Goal: Task Accomplishment & Management: Use online tool/utility

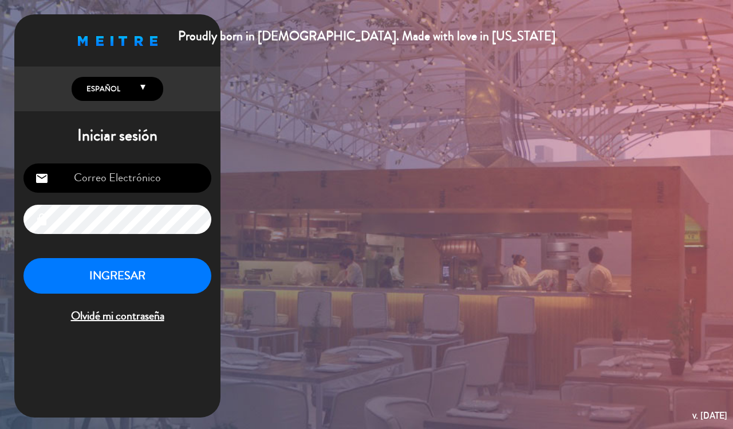
type input "[EMAIL_ADDRESS][DOMAIN_NAME]"
click at [152, 280] on button "INGRESAR" at bounding box center [117, 276] width 188 height 36
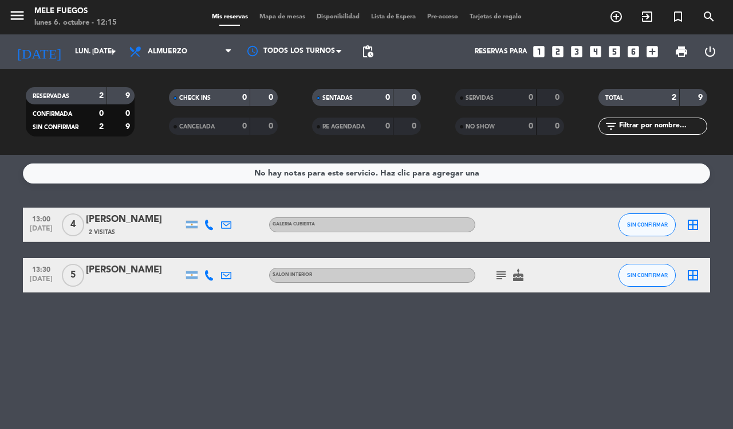
click at [692, 227] on icon "border_all" at bounding box center [693, 225] width 14 height 14
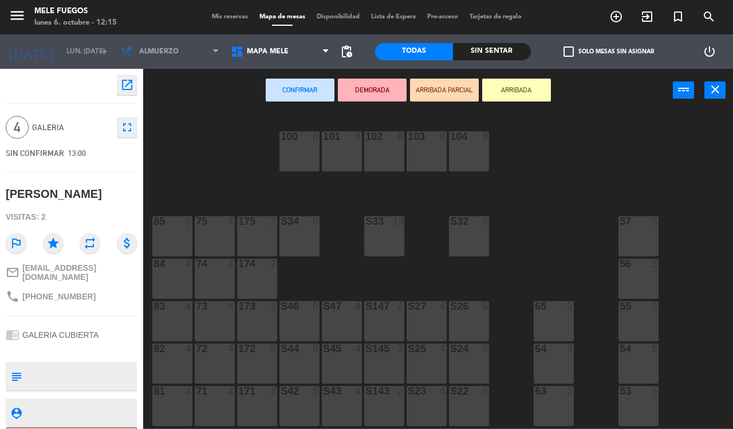
click at [648, 359] on div "54 5" at bounding box center [639, 363] width 40 height 40
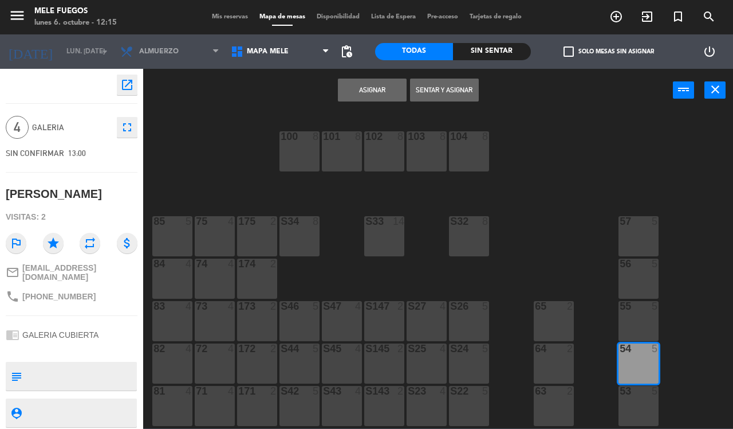
click at [374, 93] on button "Asignar" at bounding box center [372, 89] width 69 height 23
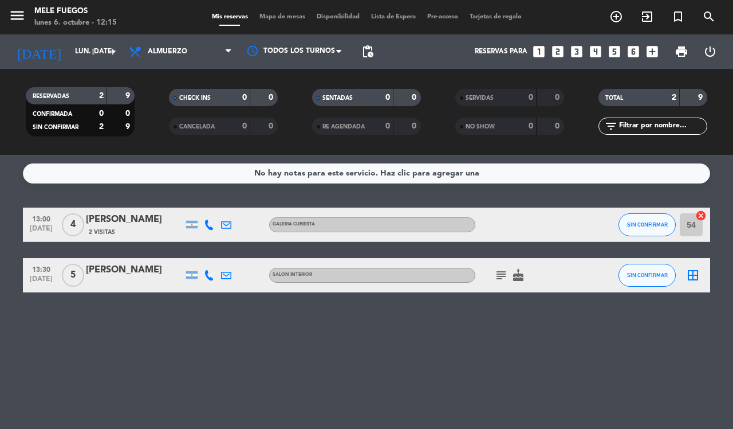
click at [689, 277] on icon "border_all" at bounding box center [693, 275] width 14 height 14
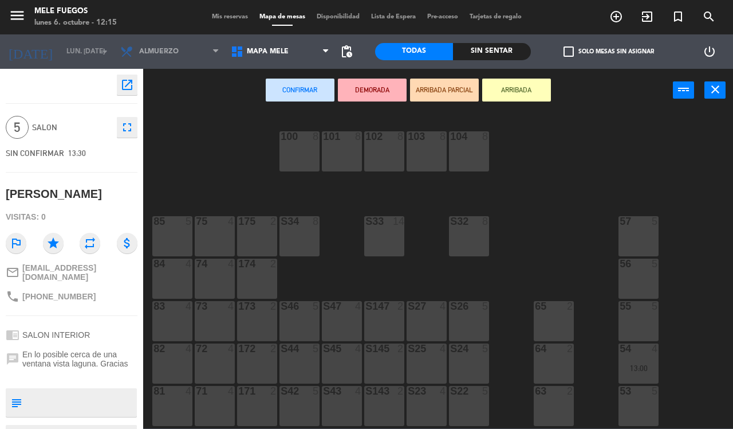
drag, startPoint x: 545, startPoint y: 207, endPoint x: 539, endPoint y: 115, distance: 92.5
click at [539, 115] on div "100 8 101 8 102 8 103 8 104 8 S32 8 S33 14 S34 8 75 4 85 5 175 2 57 5 74 4 84 4…" at bounding box center [442, 269] width 583 height 317
drag, startPoint x: 333, startPoint y: 271, endPoint x: 343, endPoint y: 195, distance: 76.8
click at [343, 195] on div "100 8 101 8 102 8 103 8 104 8 S32 8 S33 14 S34 8 75 4 85 5 175 2 57 5 74 4 84 4…" at bounding box center [442, 269] width 583 height 317
drag, startPoint x: 496, startPoint y: 357, endPoint x: 493, endPoint y: 225, distance: 131.8
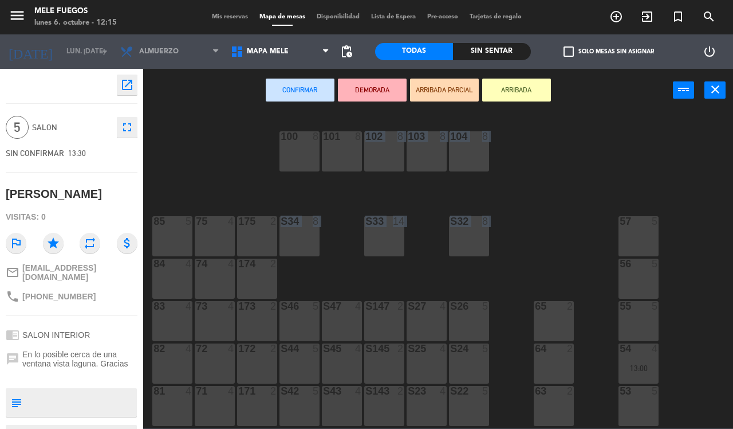
click at [493, 225] on div "100 8 101 8 102 8 103 8 104 8 S32 8 S33 14 S34 8 75 4 85 5 175 2 57 5 74 4 84 4…" at bounding box center [442, 269] width 583 height 317
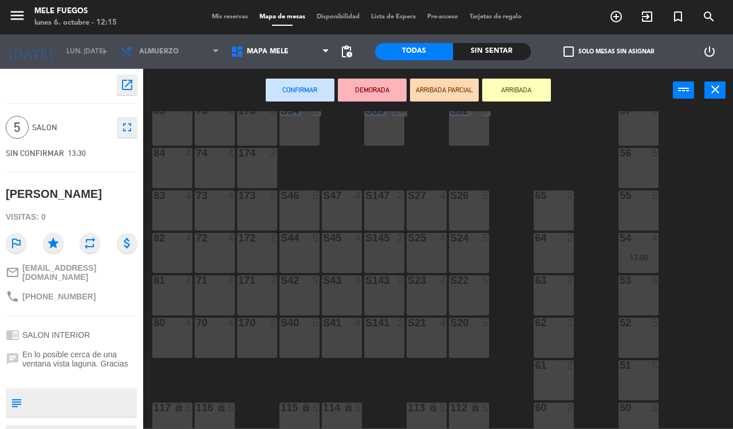
scroll to position [115, 0]
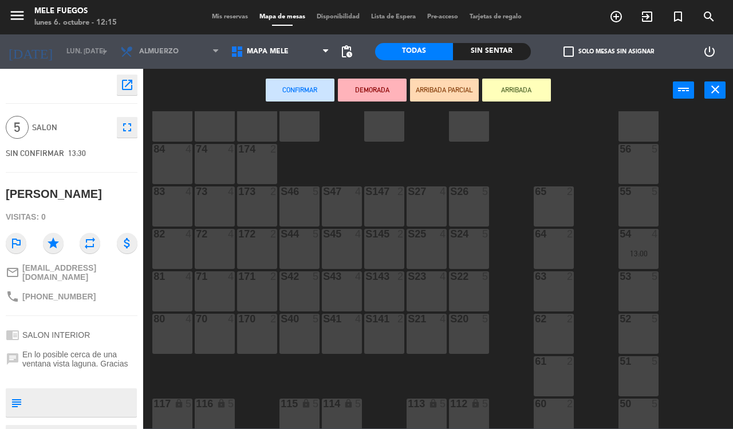
click at [300, 331] on div "S40 5" at bounding box center [300, 333] width 40 height 40
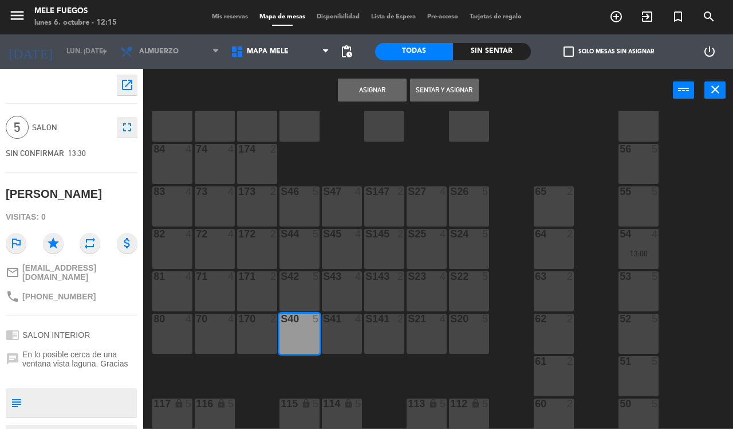
click at [354, 91] on button "Asignar" at bounding box center [372, 89] width 69 height 23
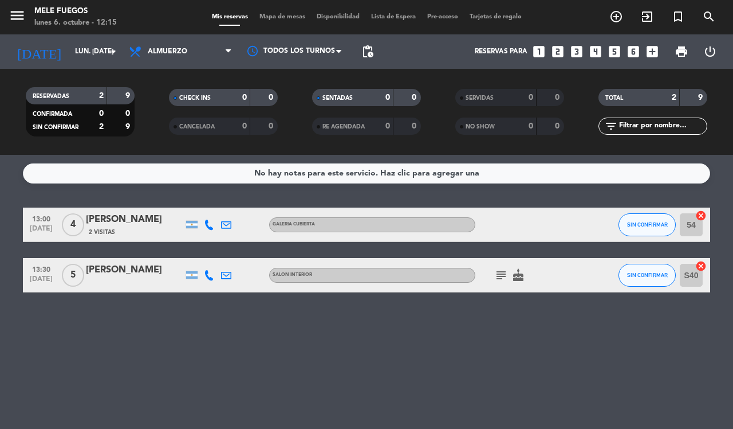
click at [371, 56] on span "pending_actions" at bounding box center [368, 52] width 14 height 14
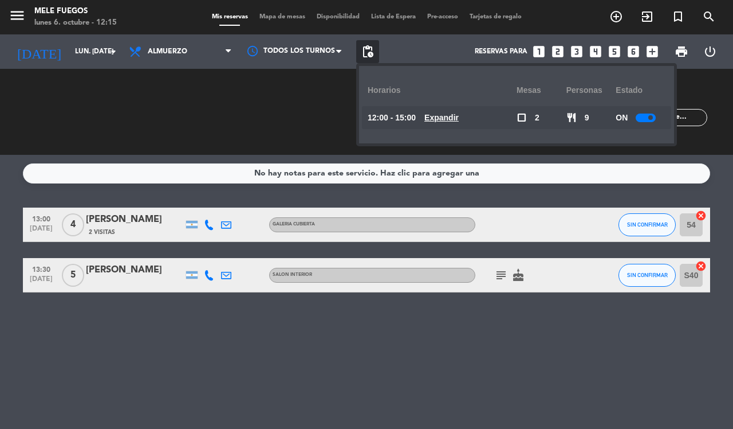
click at [643, 119] on div at bounding box center [646, 117] width 20 height 9
